Goal: Transaction & Acquisition: Purchase product/service

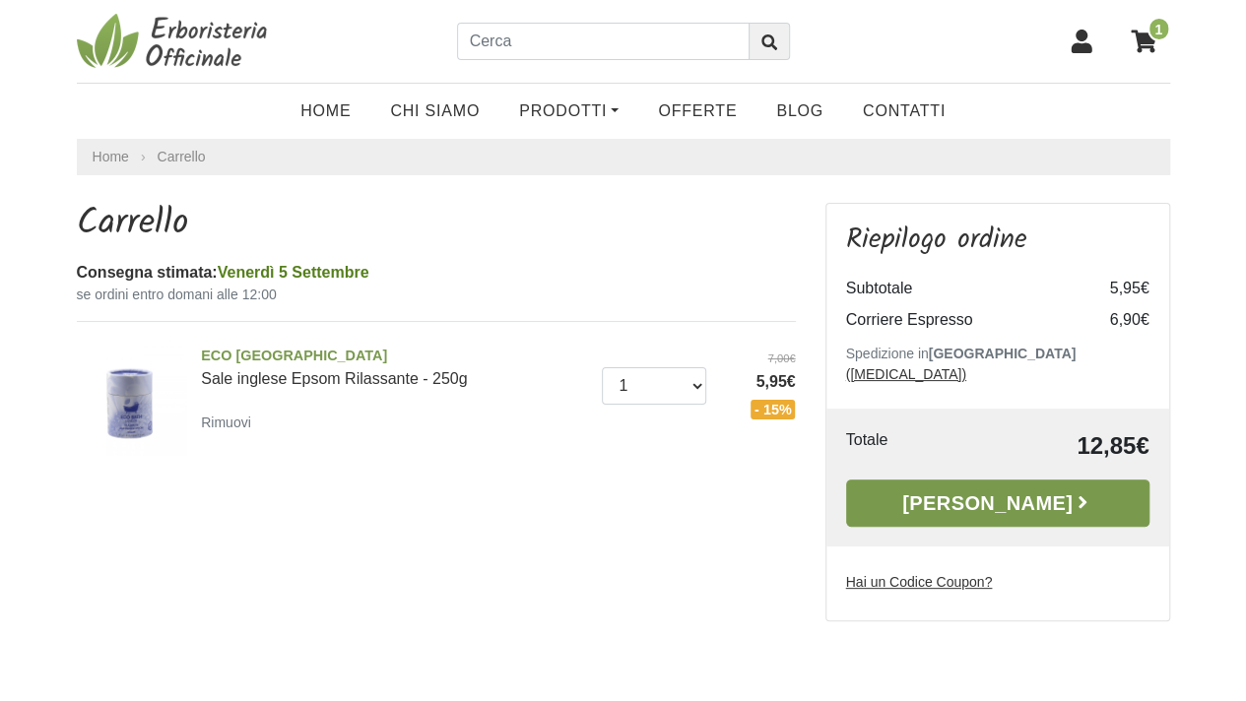
click at [961, 482] on link "[PERSON_NAME]" at bounding box center [997, 503] width 303 height 47
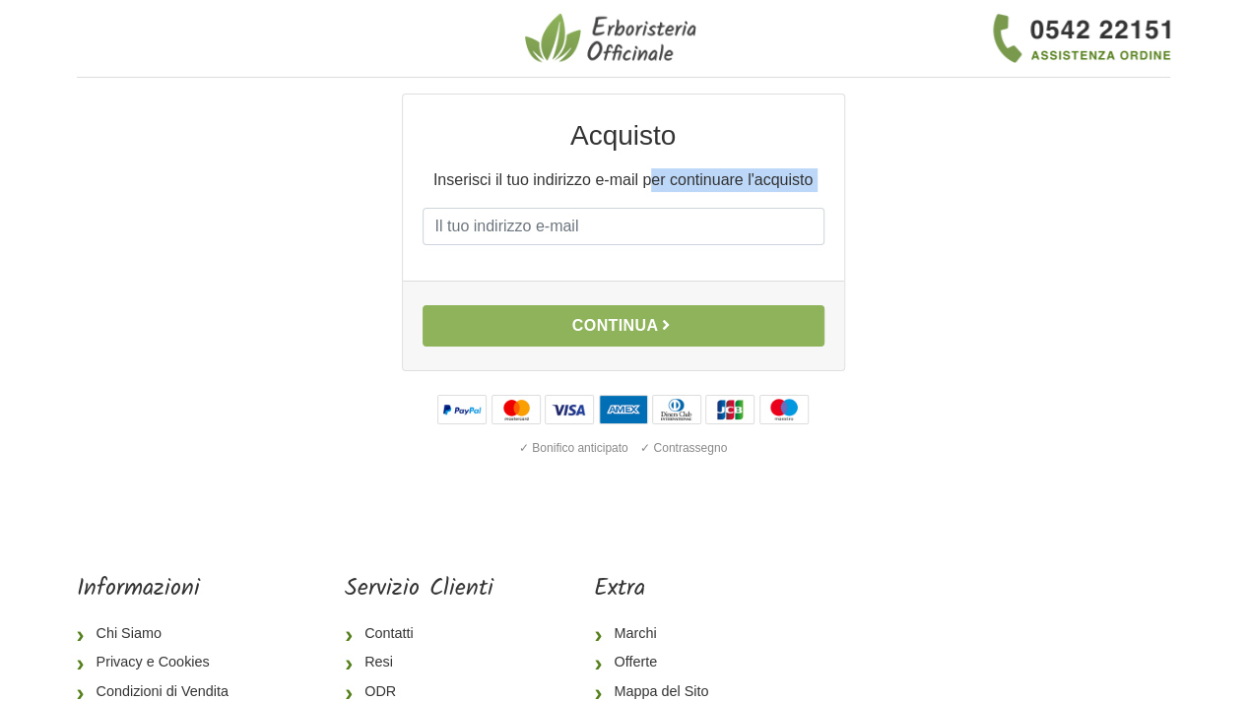
drag, startPoint x: 650, startPoint y: 190, endPoint x: 628, endPoint y: 231, distance: 46.7
click at [628, 231] on div "Acquisto Inserisci il tuo indirizzo e-mail per continuare l'acquisto E-mail Pas…" at bounding box center [623, 188] width 441 height 186
click at [628, 231] on input "E-mail" at bounding box center [624, 226] width 402 height 37
type input "adrirosas@gmail.com"
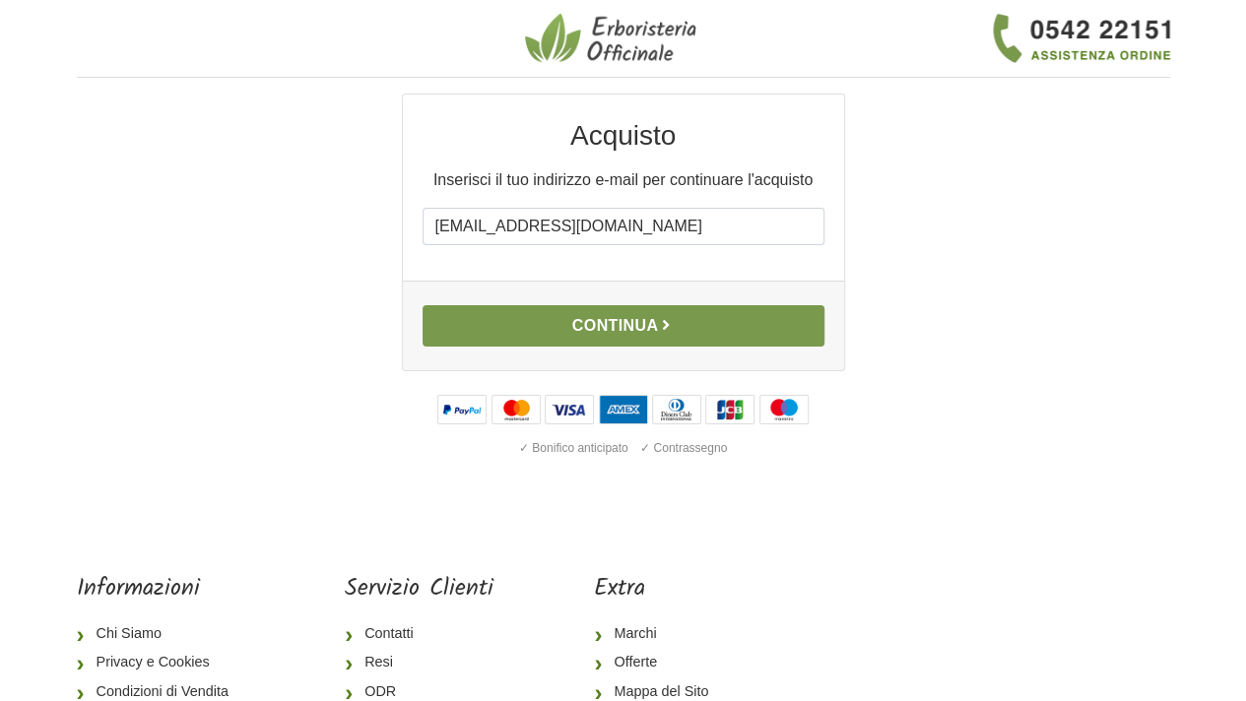
click at [652, 322] on button "Continua" at bounding box center [624, 325] width 402 height 41
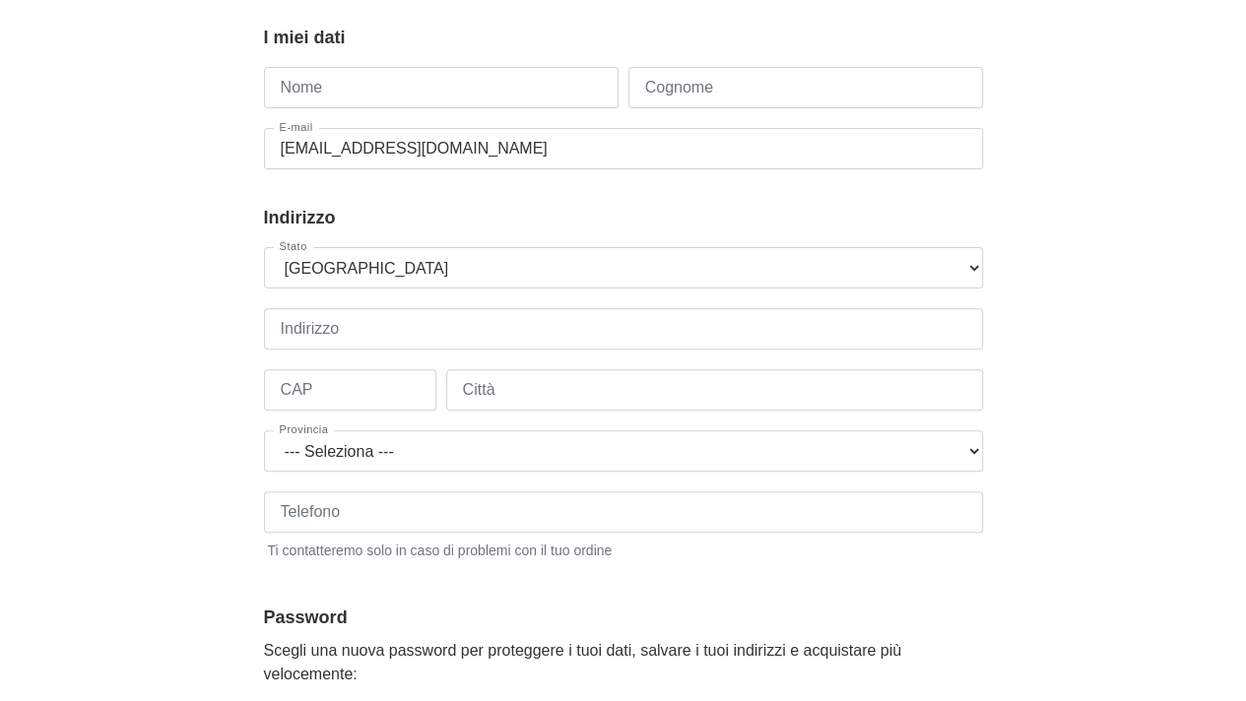
scroll to position [181, 0]
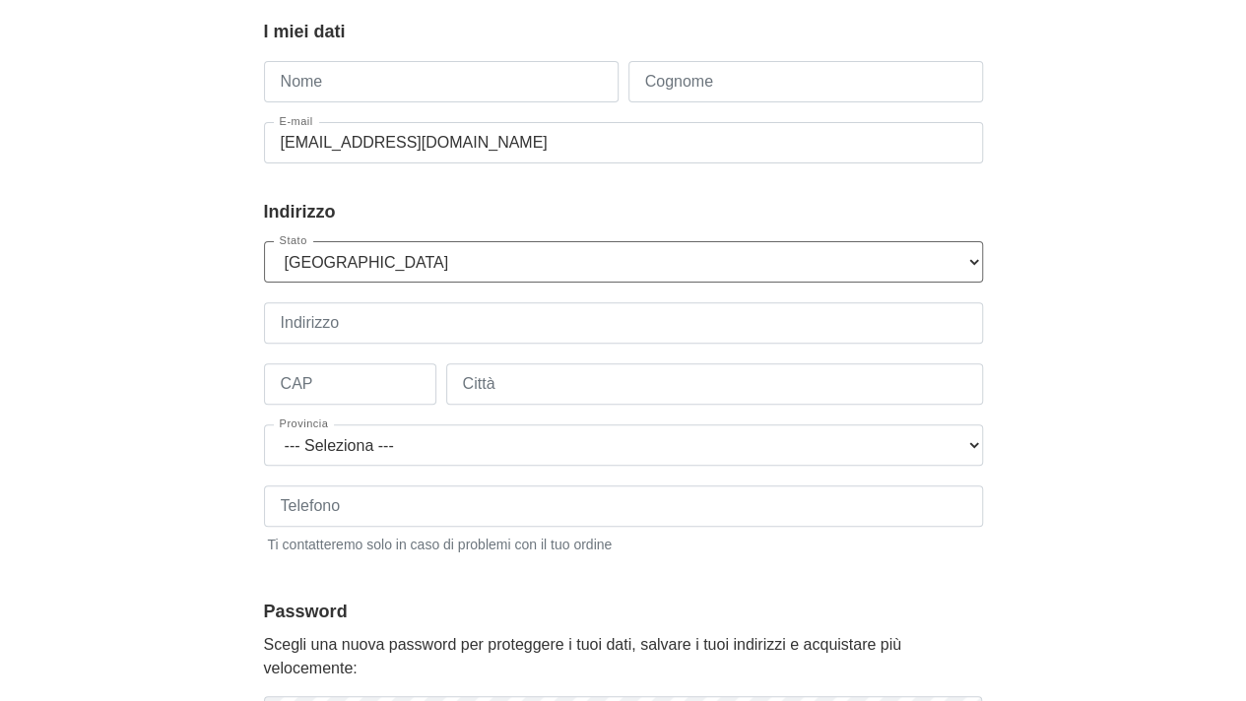
click at [636, 282] on select "--- Seleziona --- Austria Belgium Bulgaria Croatia Czech Republic Denmark Eston…" at bounding box center [623, 261] width 719 height 41
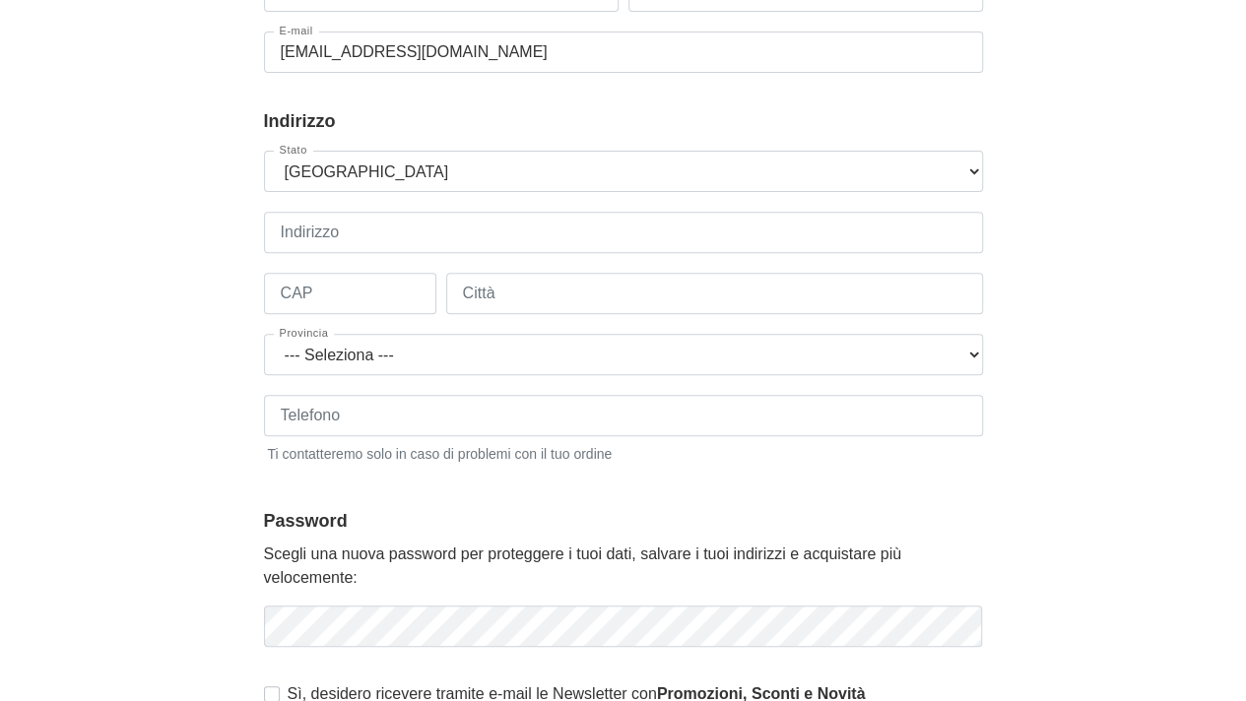
scroll to position [315, 0]
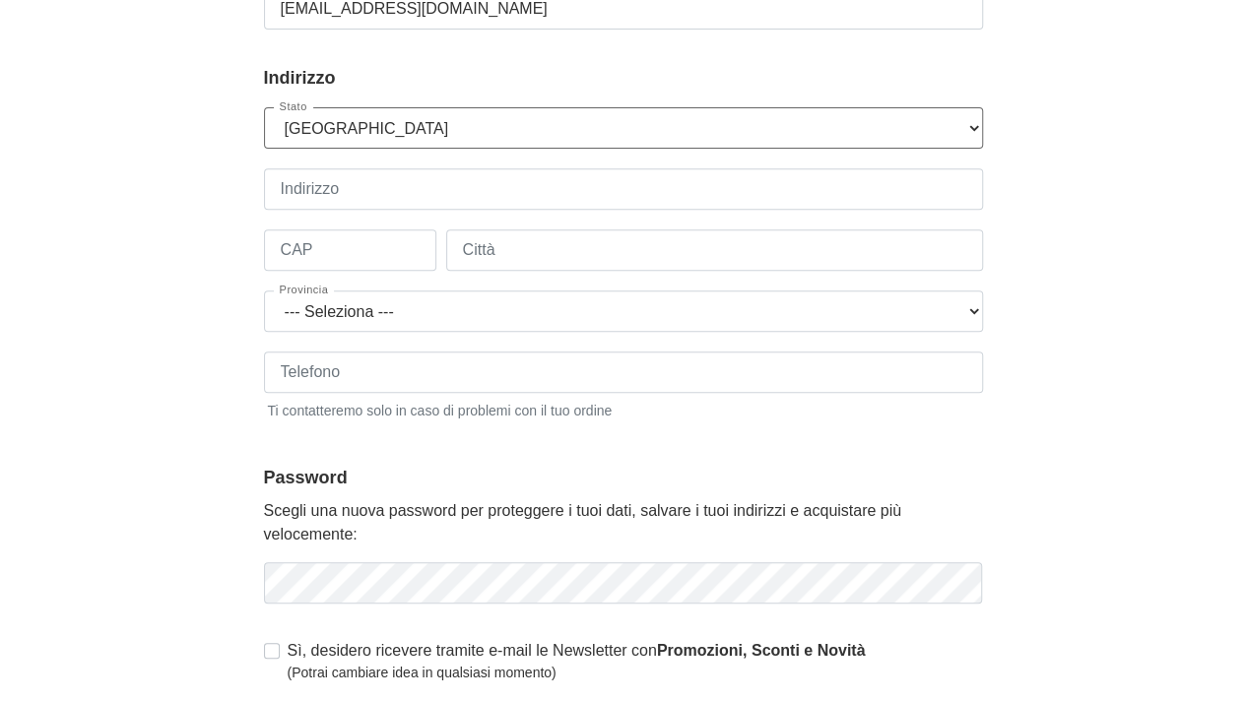
click at [582, 123] on select "--- Seleziona --- Austria Belgium Bulgaria Croatia Czech Republic Denmark Eston…" at bounding box center [623, 127] width 719 height 41
select select "195"
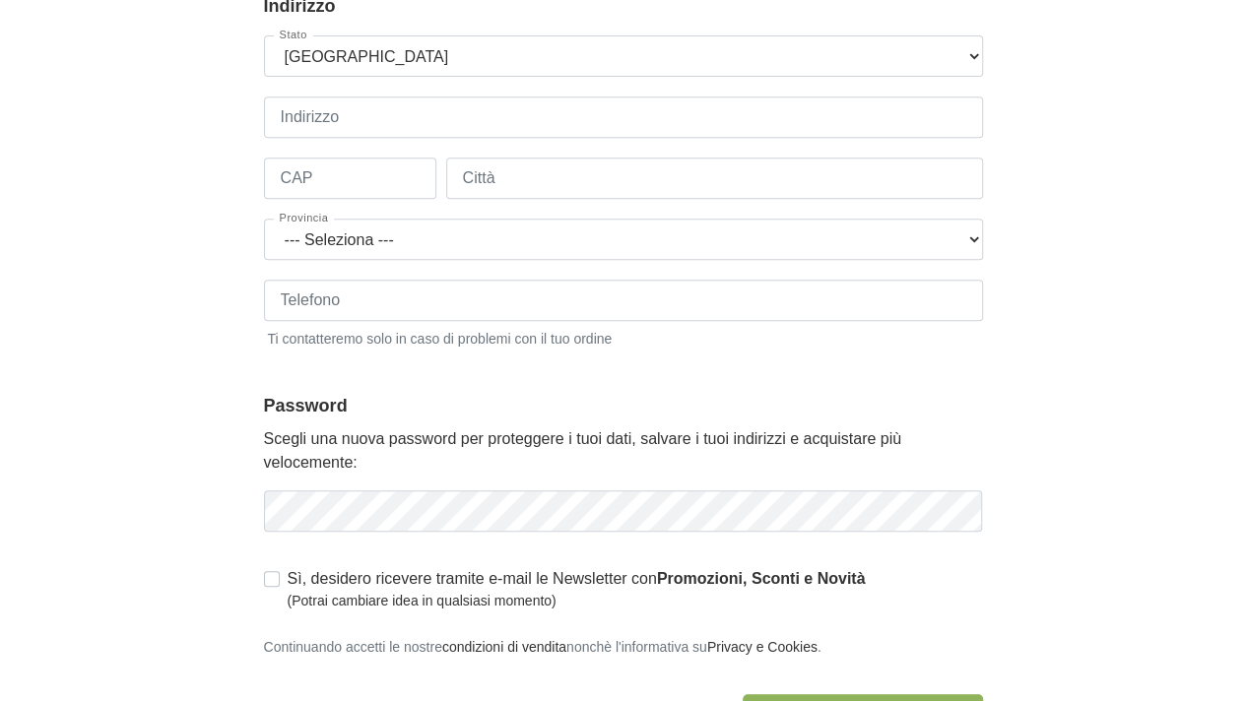
scroll to position [389, 0]
click at [518, 184] on input "Città" at bounding box center [714, 176] width 537 height 41
type input "Valencia"
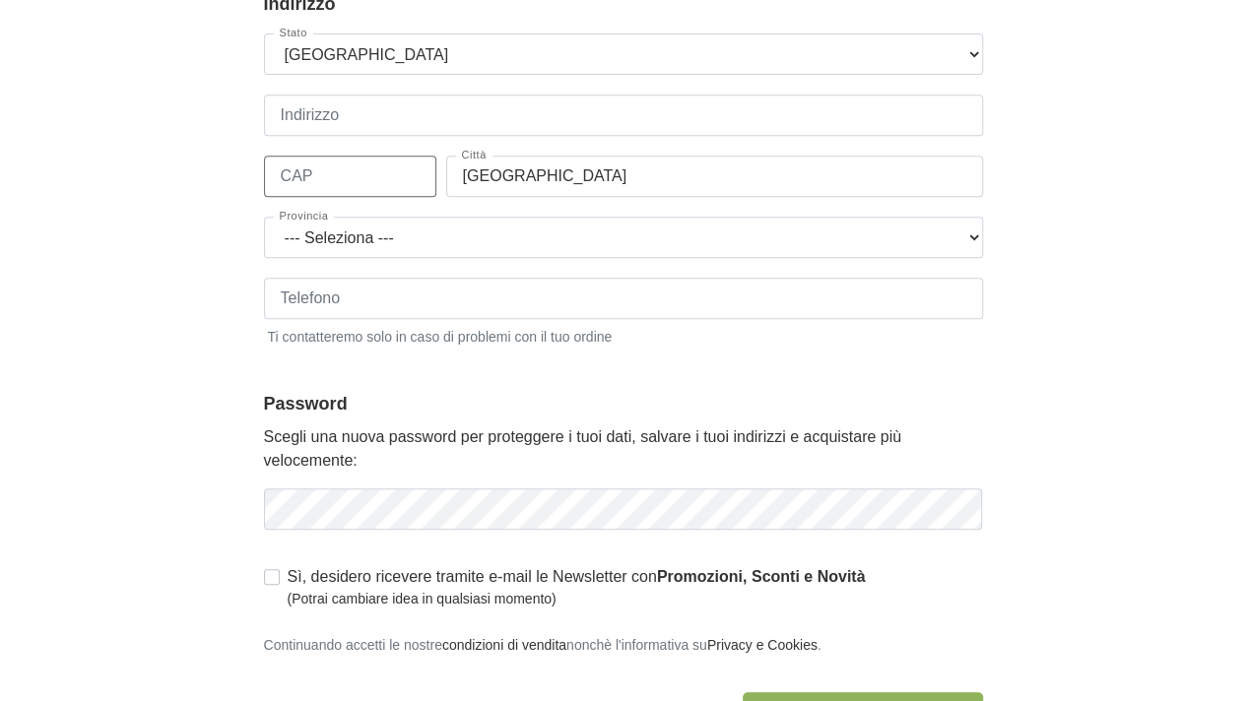
click at [372, 184] on input "CAP" at bounding box center [350, 176] width 172 height 41
type input "4600"
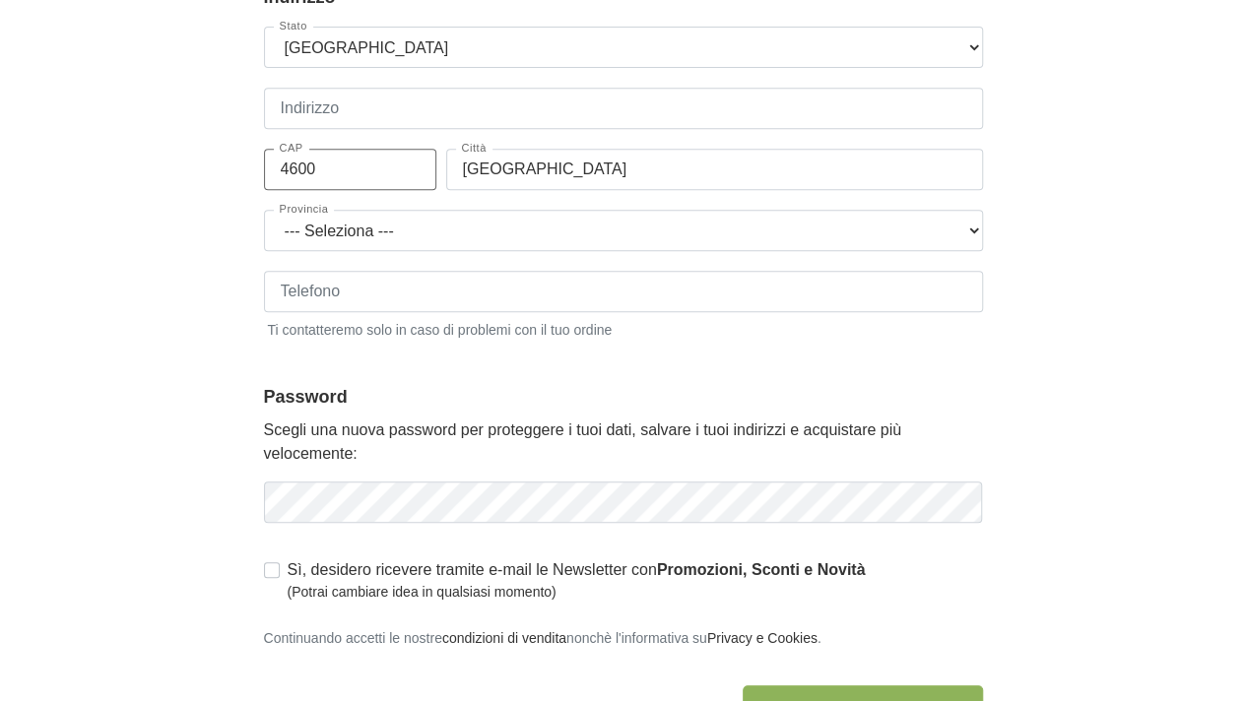
scroll to position [397, 0]
click at [415, 230] on select "--- Seleziona --- Álava Ávila Albacete Alicante Almeria Asturias Badajoz Balear…" at bounding box center [623, 229] width 719 height 41
select select "3017"
click at [264, 209] on select "--- Seleziona --- Álava Ávila Albacete Alicante Almeria Asturias Badajoz Balear…" at bounding box center [623, 229] width 719 height 41
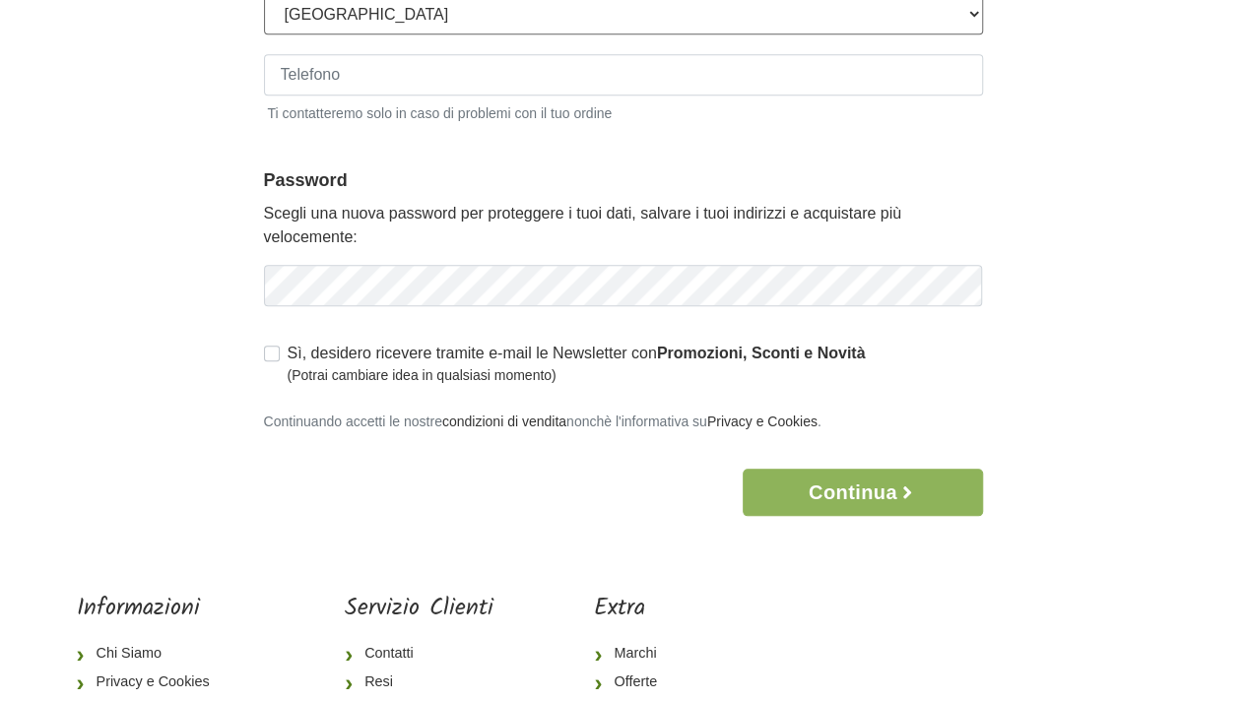
scroll to position [614, 0]
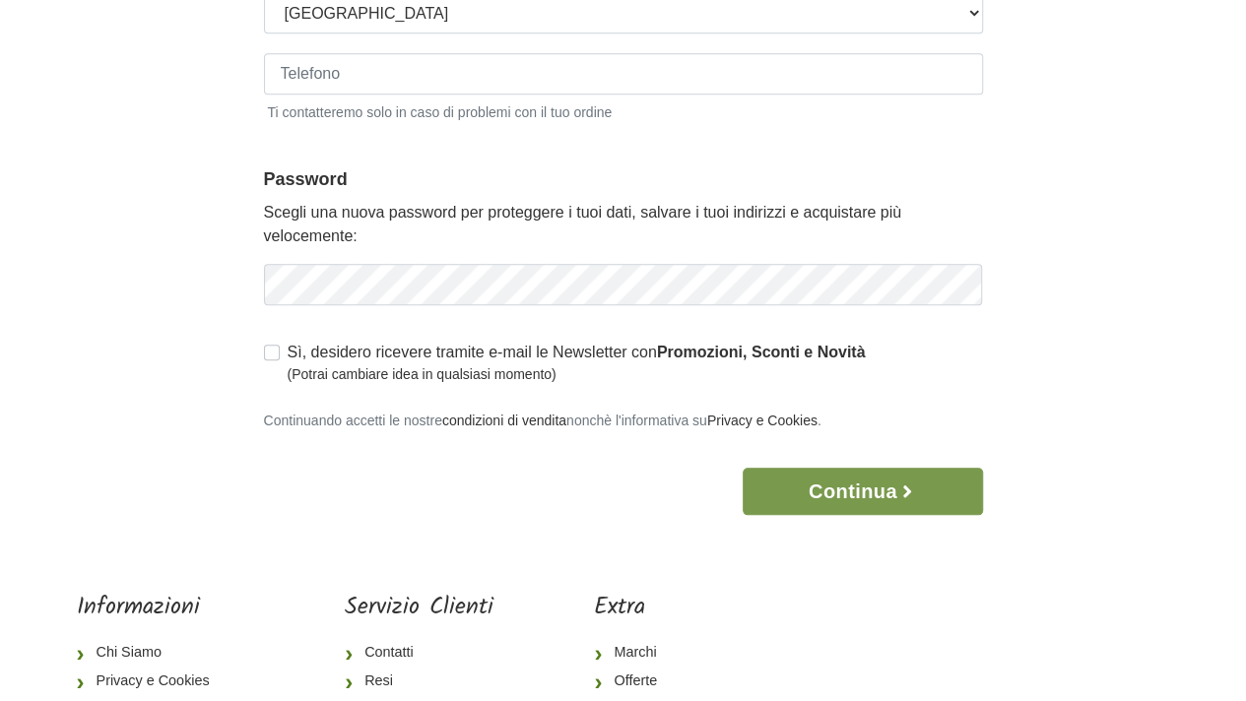
click at [822, 495] on button "Continua" at bounding box center [862, 491] width 239 height 47
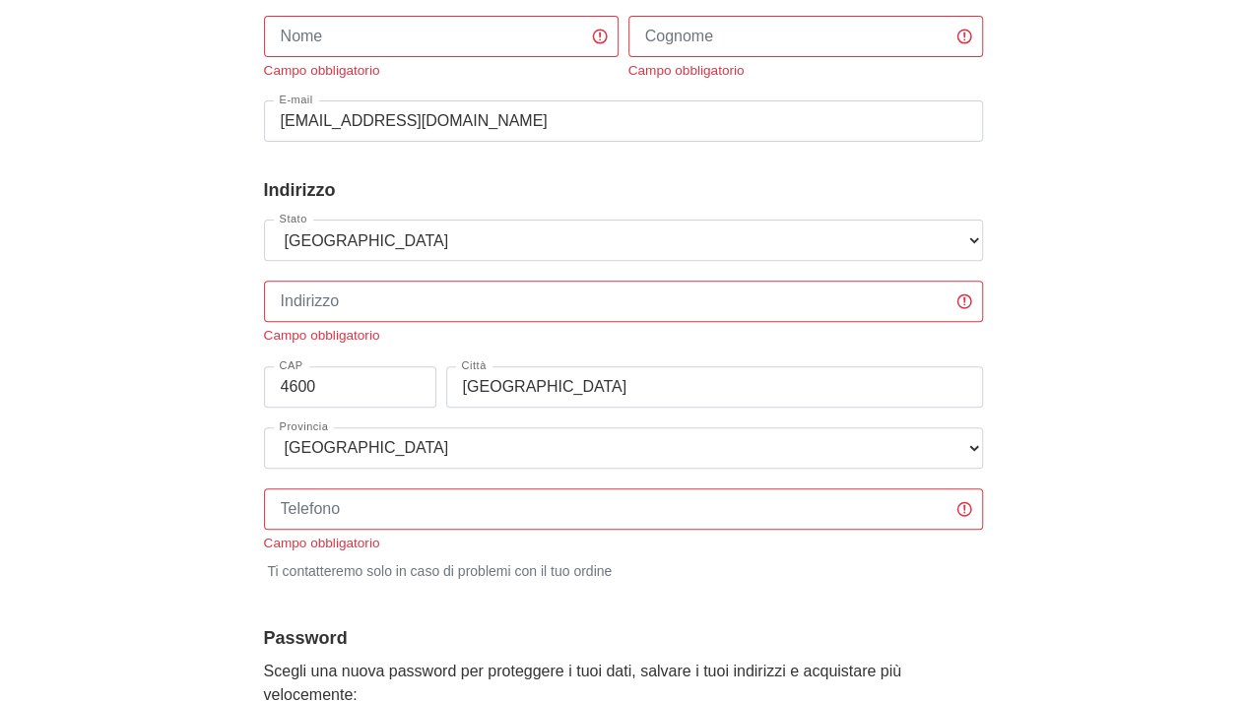
scroll to position [0, 0]
